Goal: Use online tool/utility

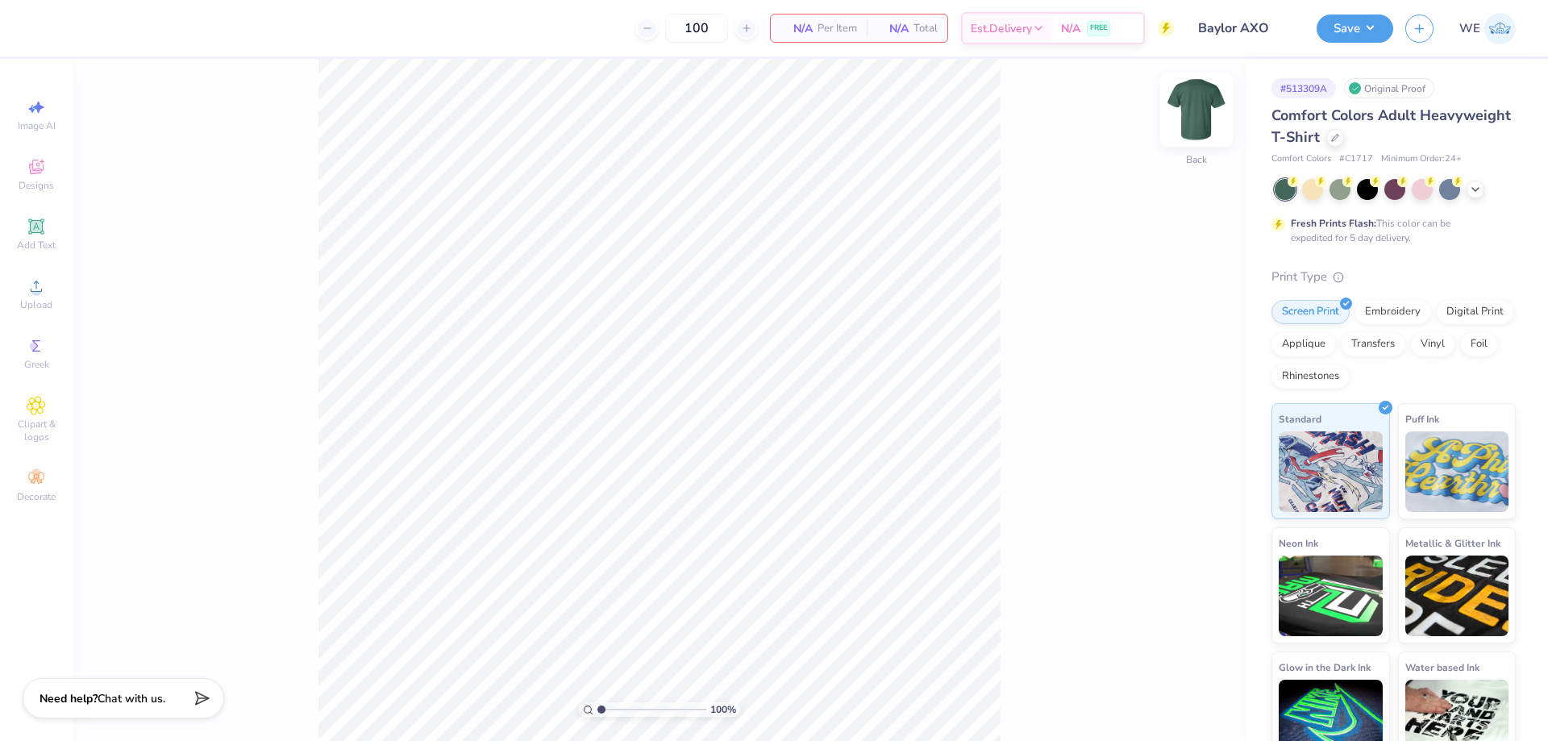
click at [1186, 111] on img at bounding box center [1196, 109] width 65 height 65
click at [37, 285] on icon at bounding box center [36, 286] width 19 height 19
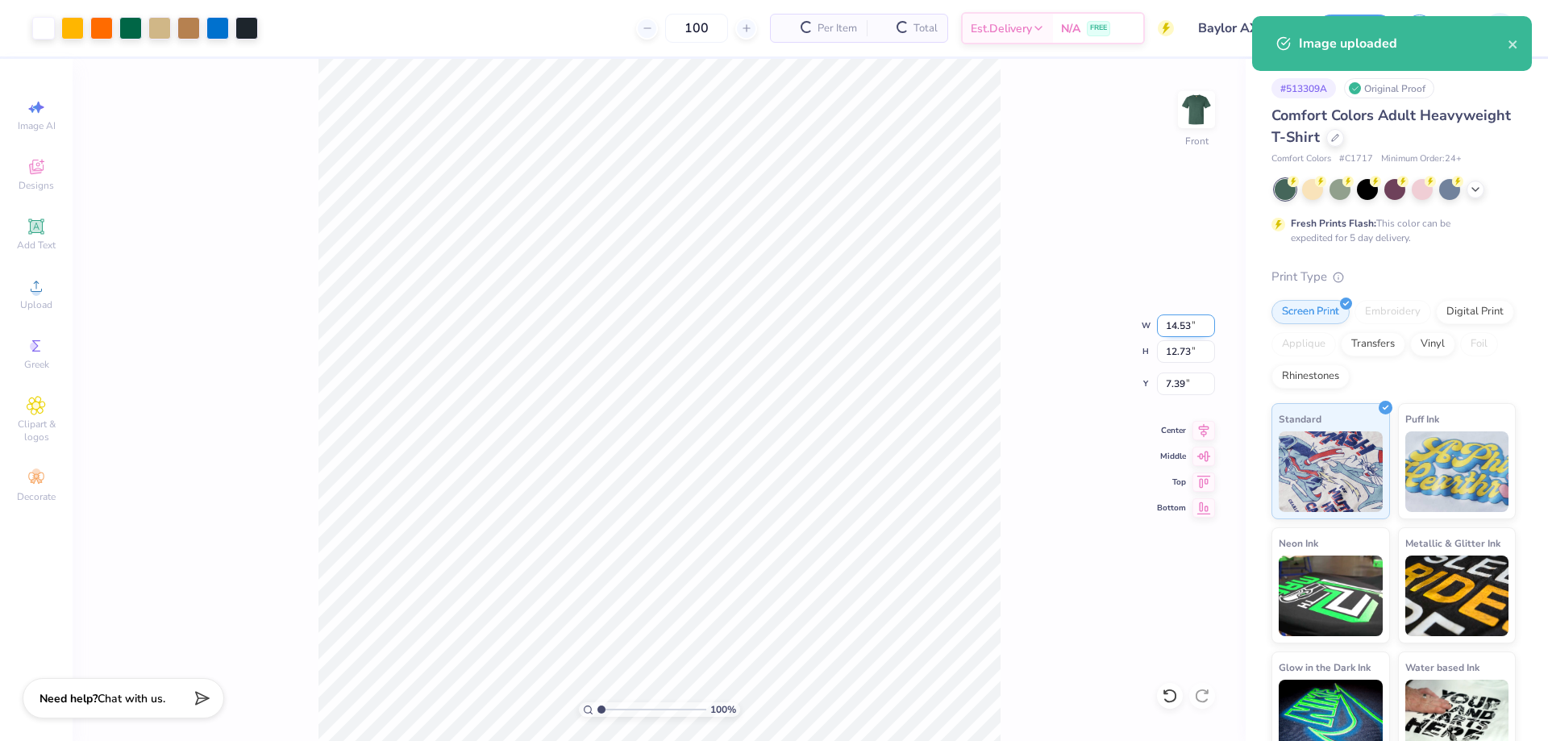
click at [1188, 326] on input "14.53" at bounding box center [1186, 325] width 58 height 23
type input "12.00"
type input "10.51"
type input "8.50"
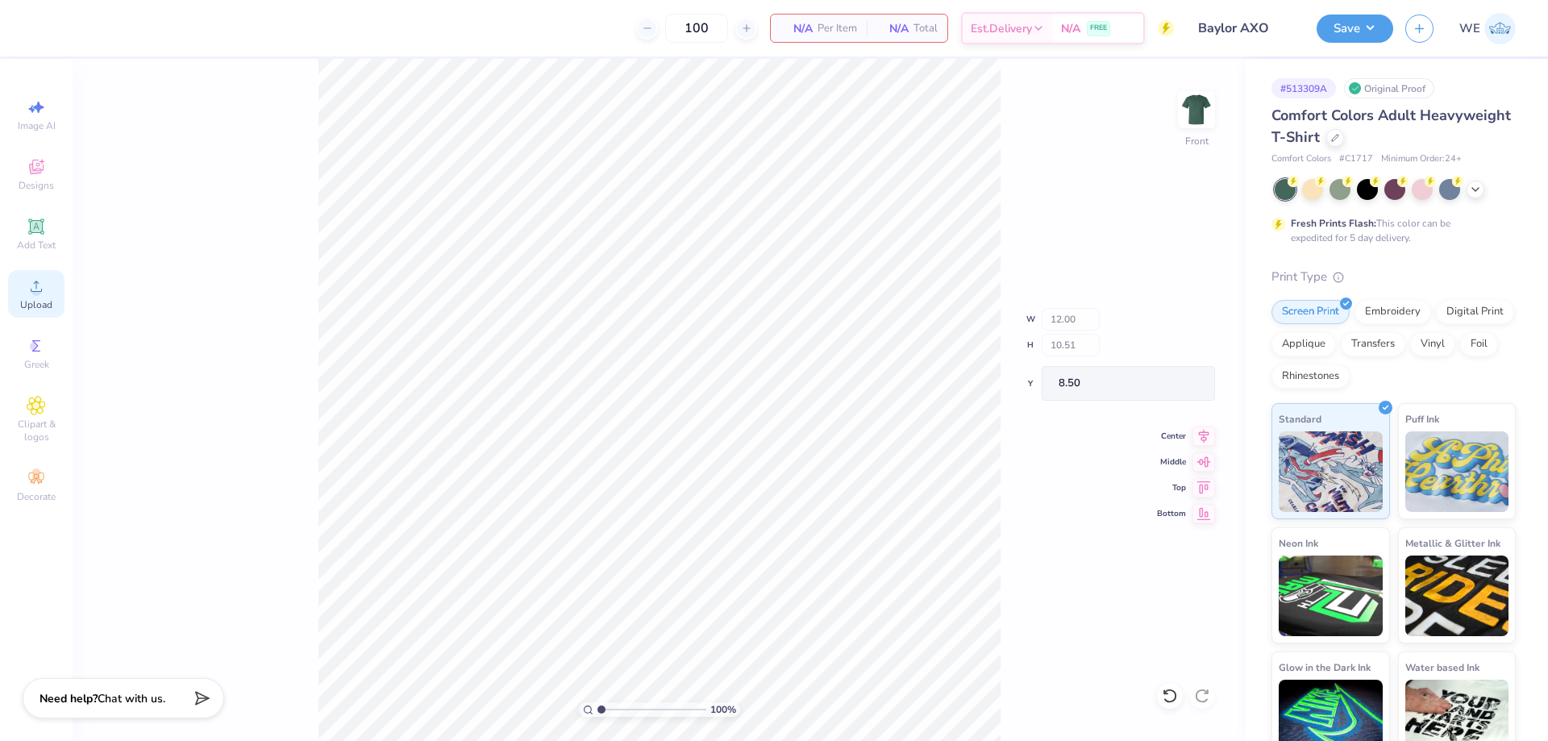
click at [52, 292] on div "Upload" at bounding box center [36, 294] width 56 height 48
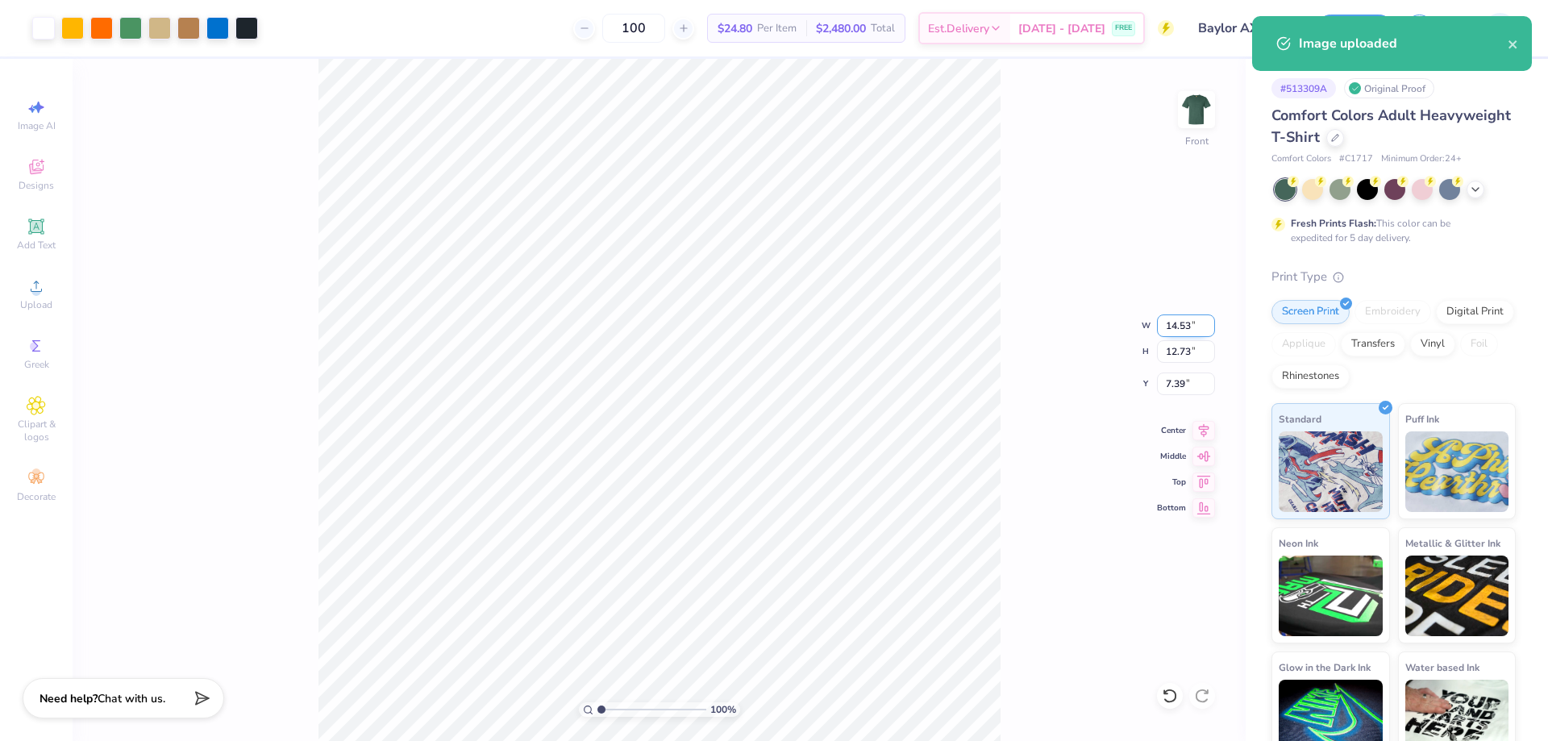
click at [1167, 324] on input "14.53" at bounding box center [1186, 325] width 58 height 23
type input "12.00"
type input "10.51"
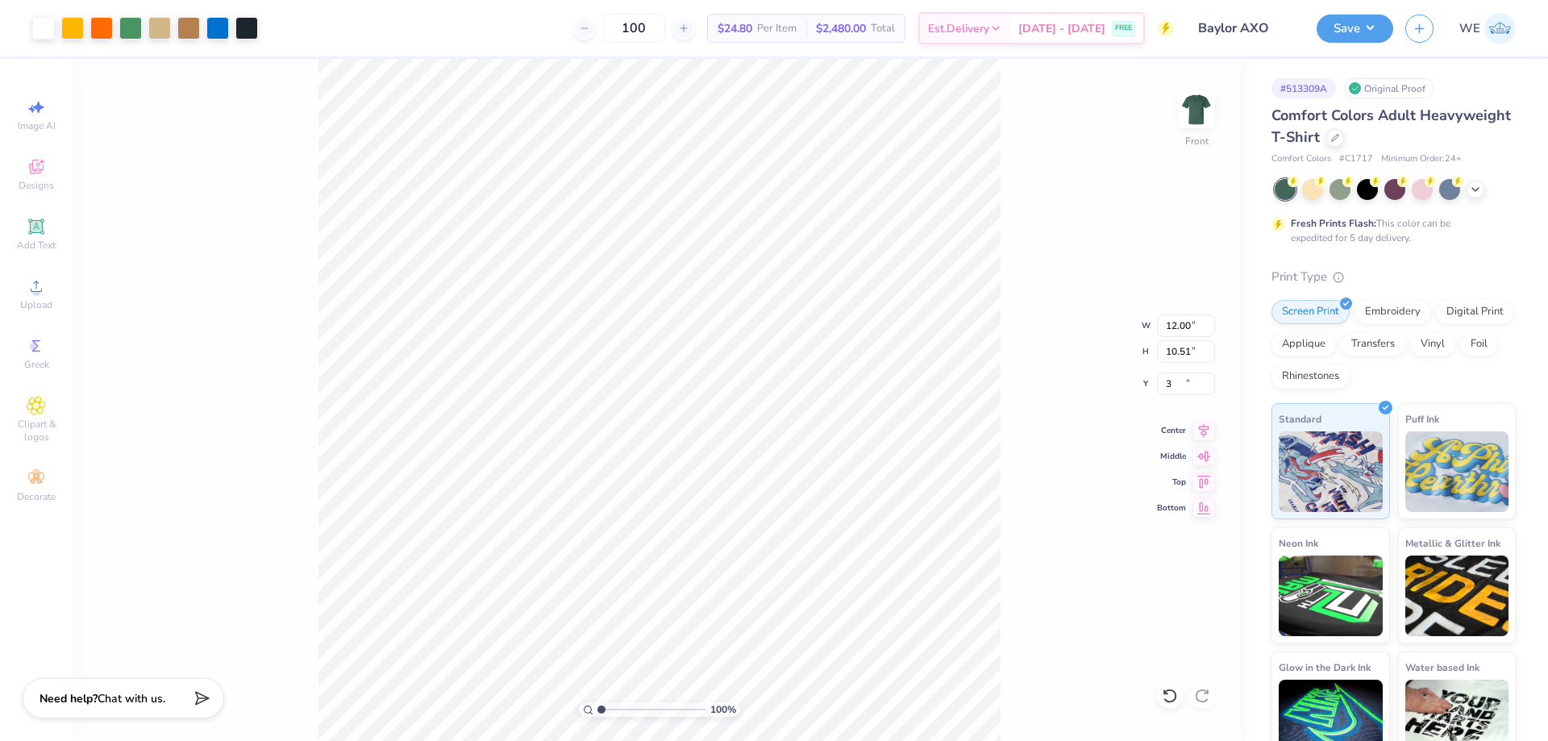
type input "3.00"
click at [1350, 35] on button "Save" at bounding box center [1355, 26] width 77 height 28
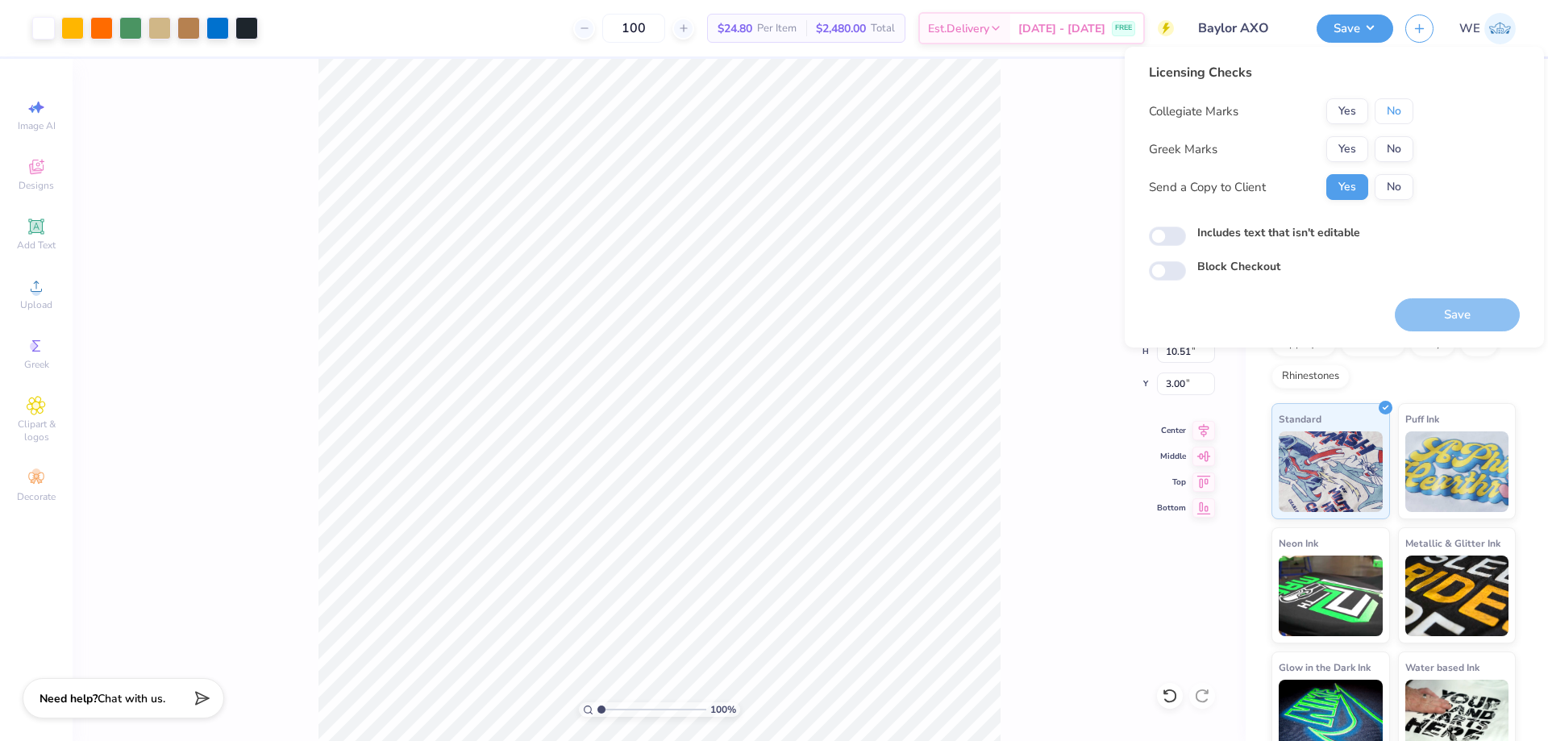
drag, startPoint x: 1400, startPoint y: 110, endPoint x: 1400, endPoint y: 135, distance: 24.2
click at [1400, 112] on button "No" at bounding box center [1394, 111] width 39 height 26
click at [1402, 144] on button "No" at bounding box center [1394, 149] width 39 height 26
click at [1172, 227] on input "Includes text that isn't editable" at bounding box center [1167, 236] width 37 height 19
checkbox input "true"
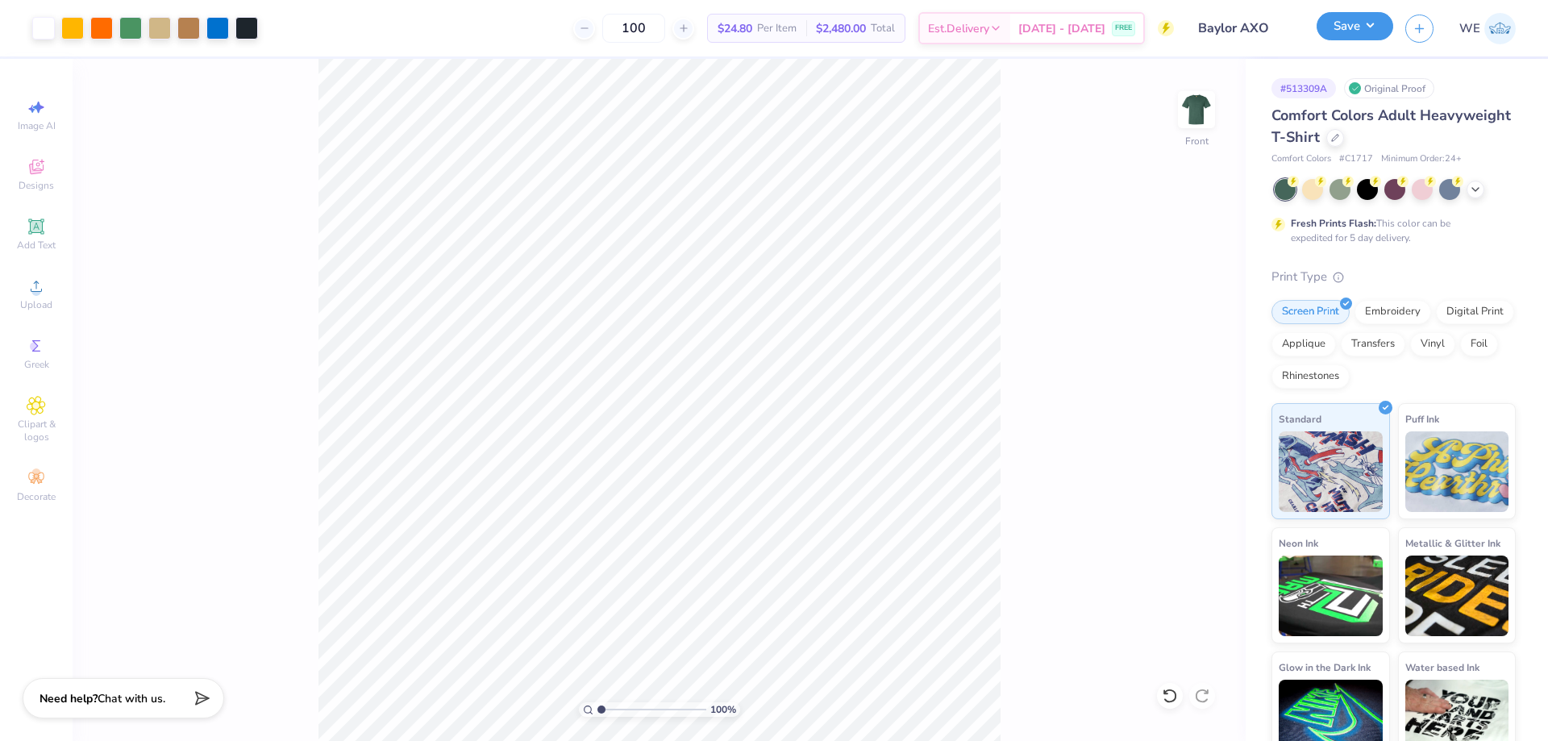
click at [1343, 34] on button "Save" at bounding box center [1355, 26] width 77 height 28
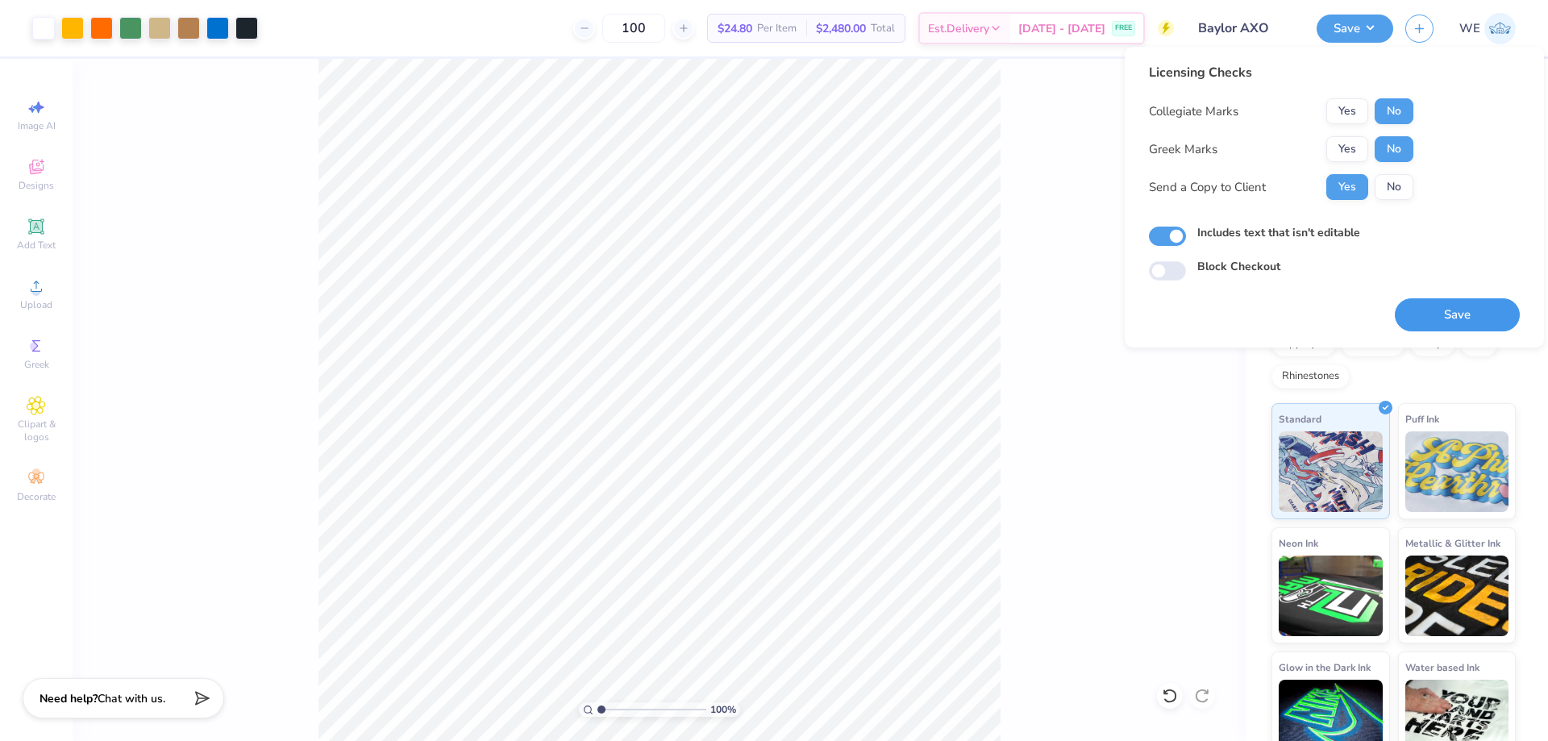
click at [1446, 299] on button "Save" at bounding box center [1457, 314] width 125 height 33
